Goal: Navigation & Orientation: Find specific page/section

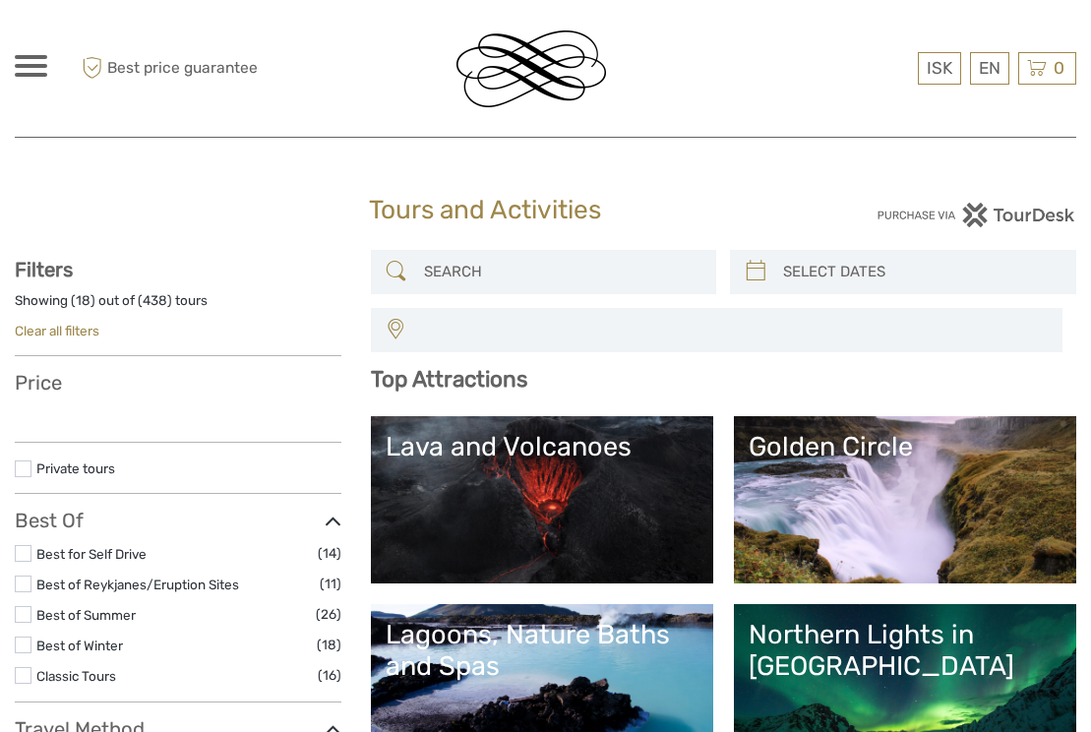
select select
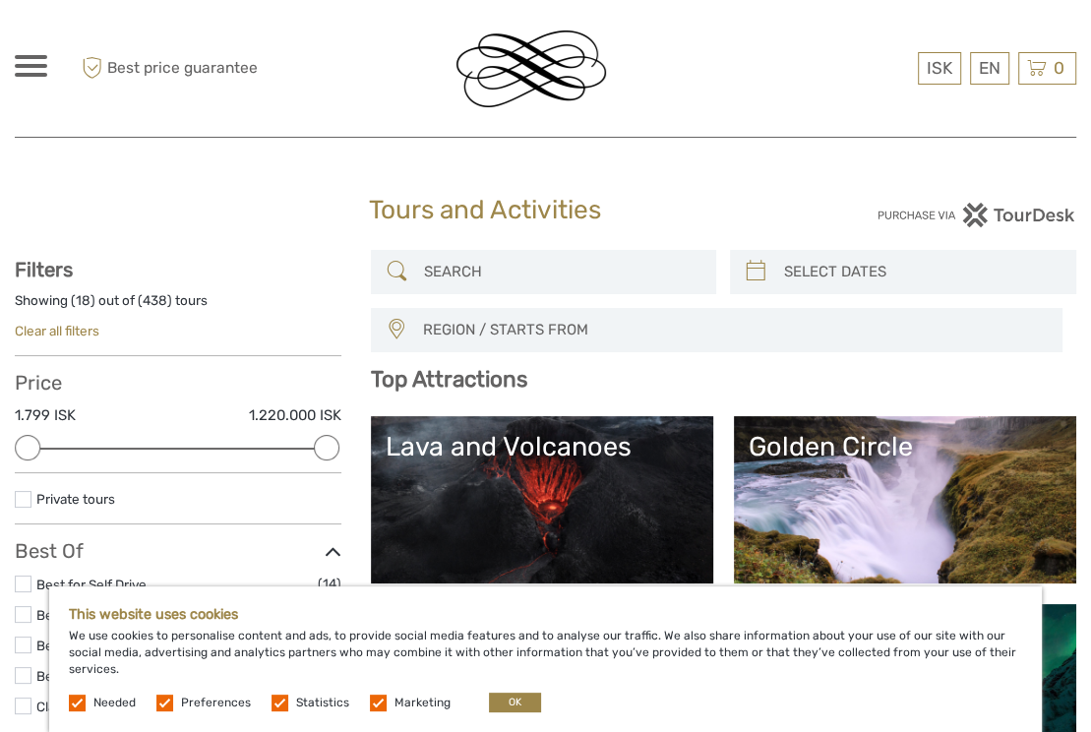
click at [168, 703] on label at bounding box center [164, 703] width 17 height 17
click at [0, 0] on input "checkbox" at bounding box center [0, 0] width 0 height 0
click at [272, 703] on label at bounding box center [280, 703] width 17 height 17
click at [0, 0] on input "checkbox" at bounding box center [0, 0] width 0 height 0
click at [378, 703] on label at bounding box center [378, 703] width 17 height 17
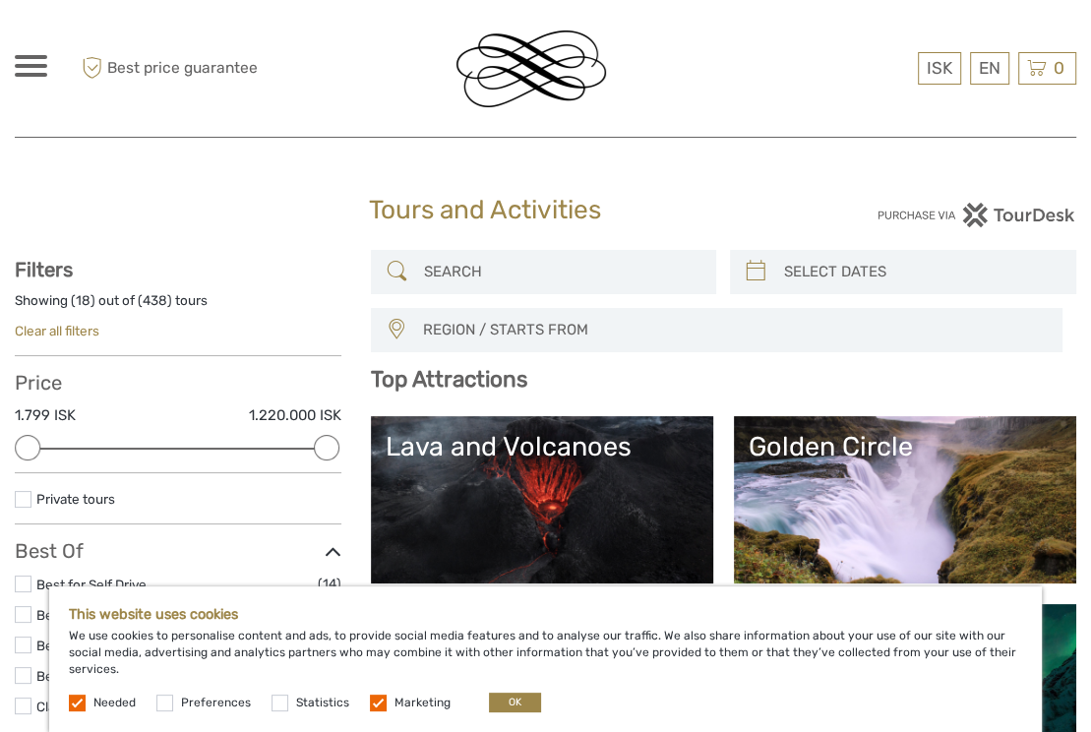
click at [0, 0] on input "checkbox" at bounding box center [0, 0] width 0 height 0
click at [517, 703] on button "OK" at bounding box center [515, 703] width 52 height 20
